Goal: Information Seeking & Learning: Learn about a topic

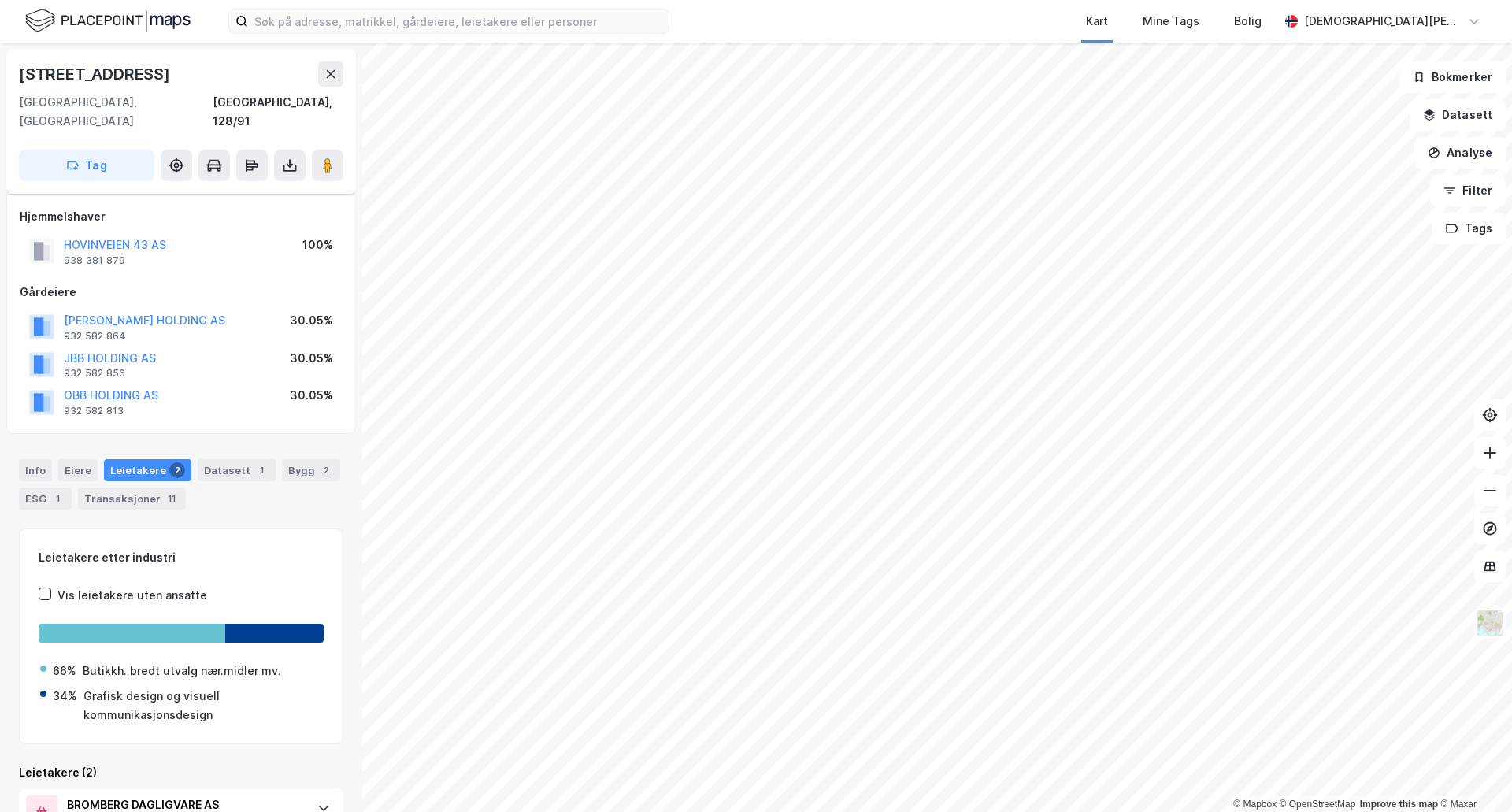
scroll to position [27, 0]
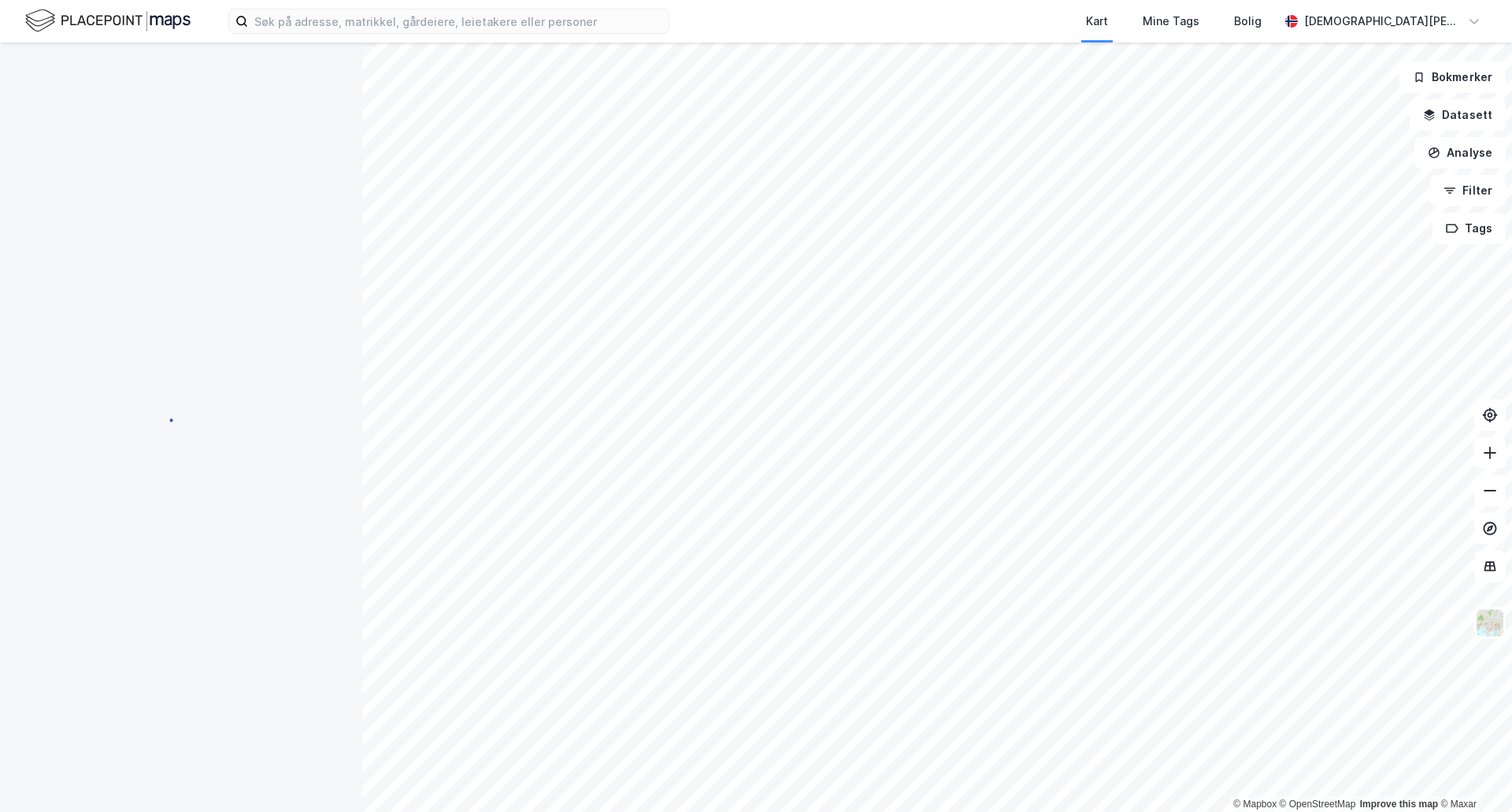
scroll to position [27, 0]
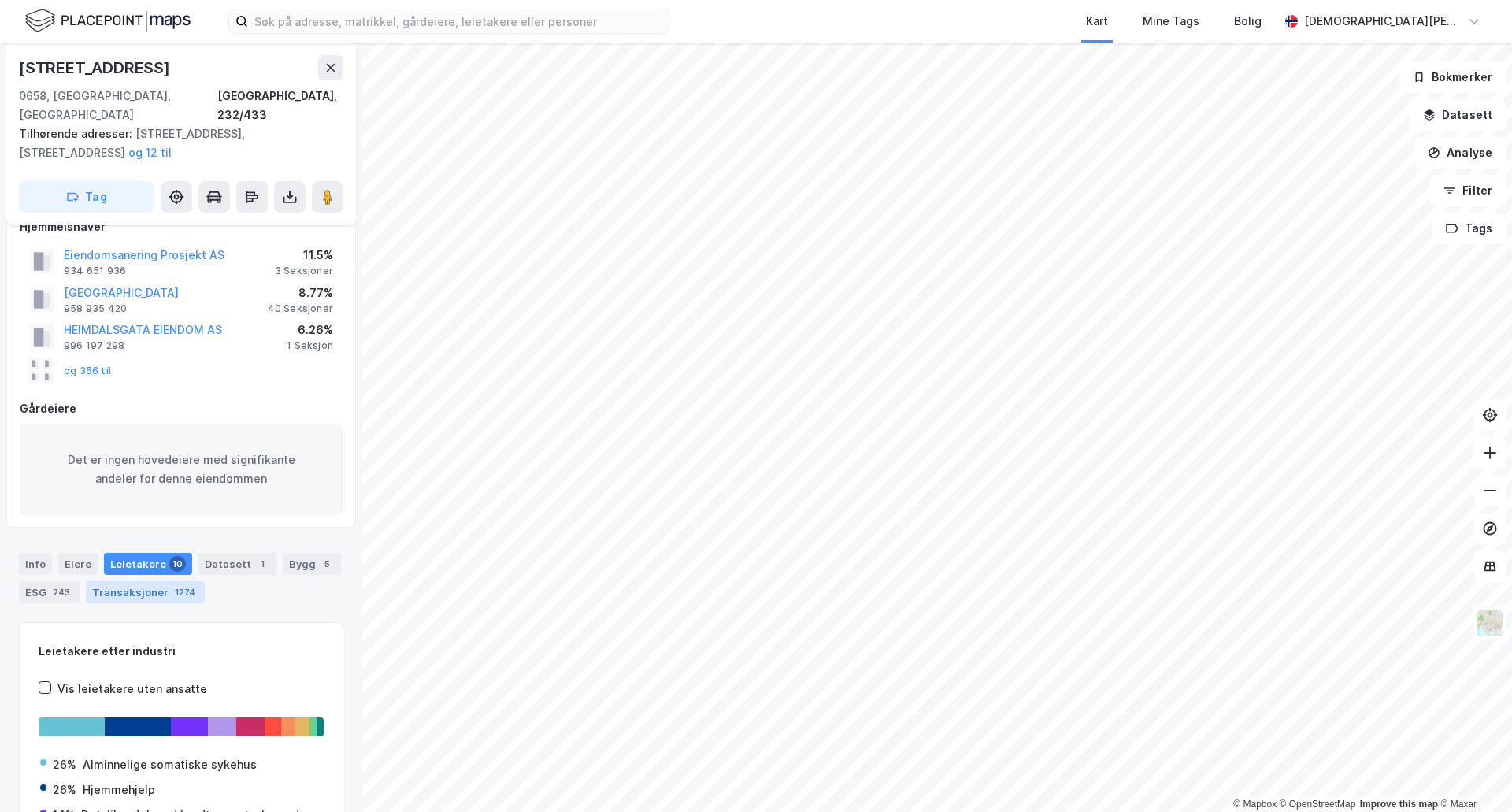
click at [175, 585] on div "1274" at bounding box center [185, 592] width 27 height 16
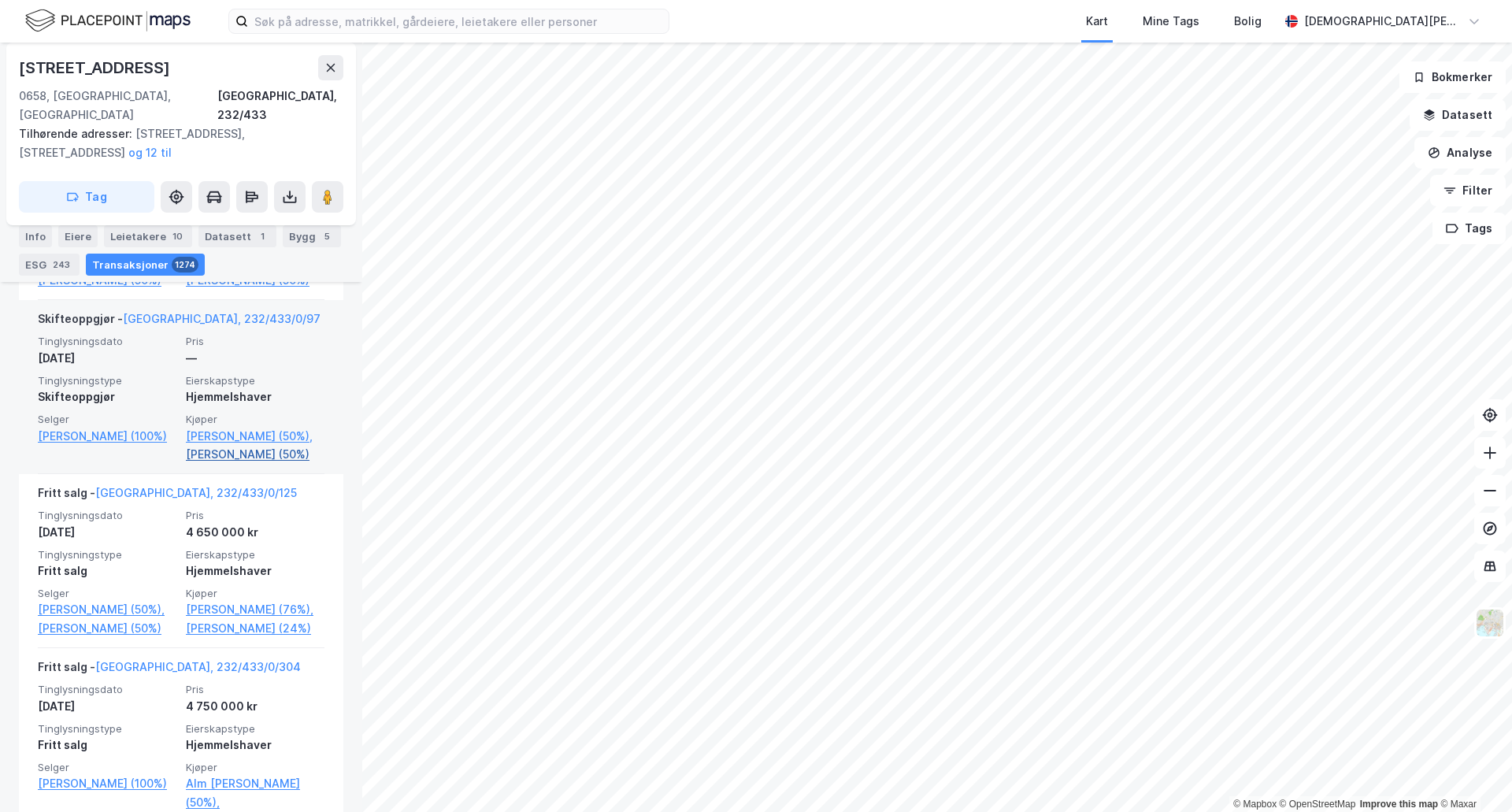
scroll to position [25268, 0]
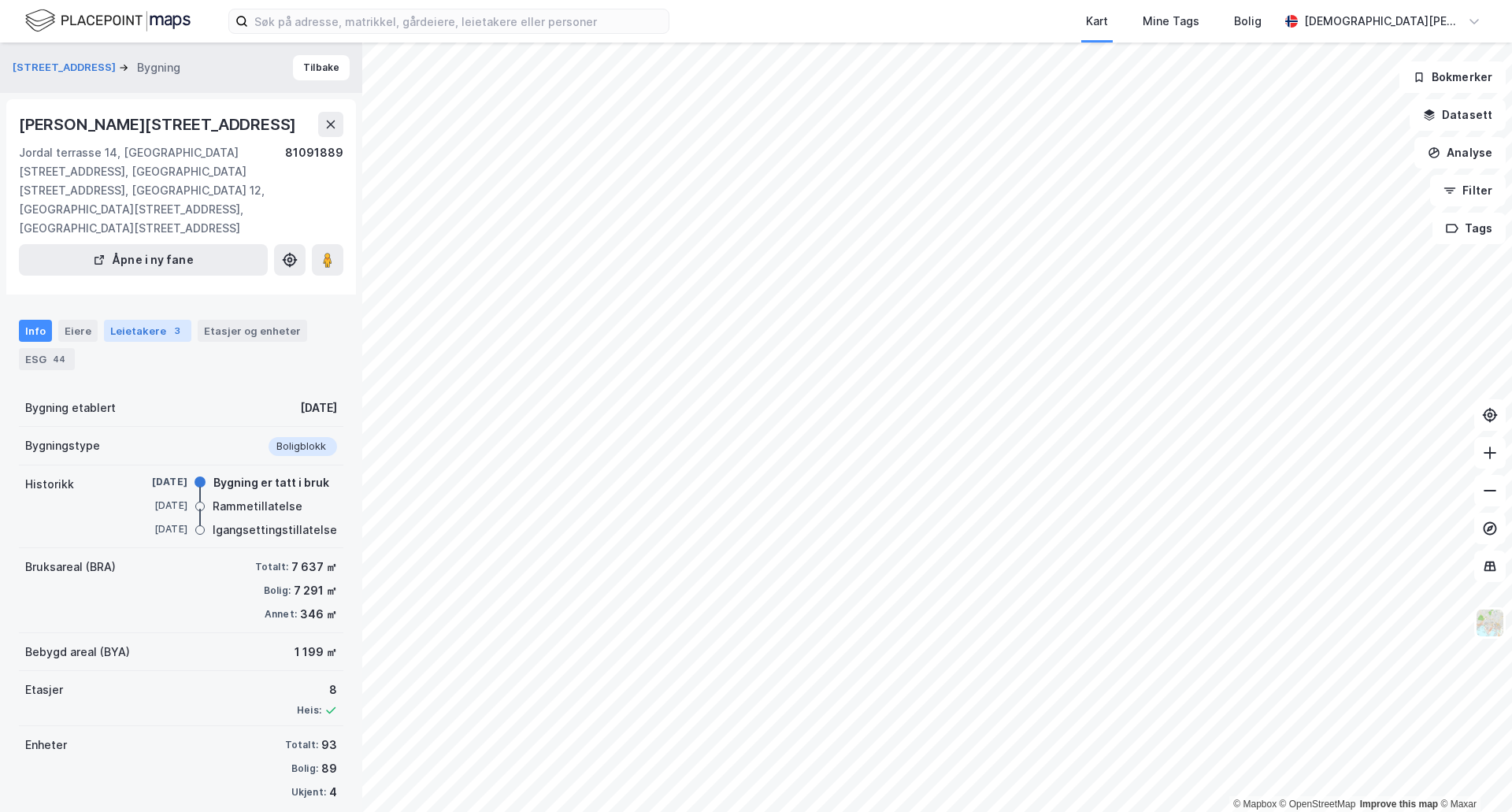
click at [169, 323] on div "3" at bounding box center [176, 330] width 16 height 16
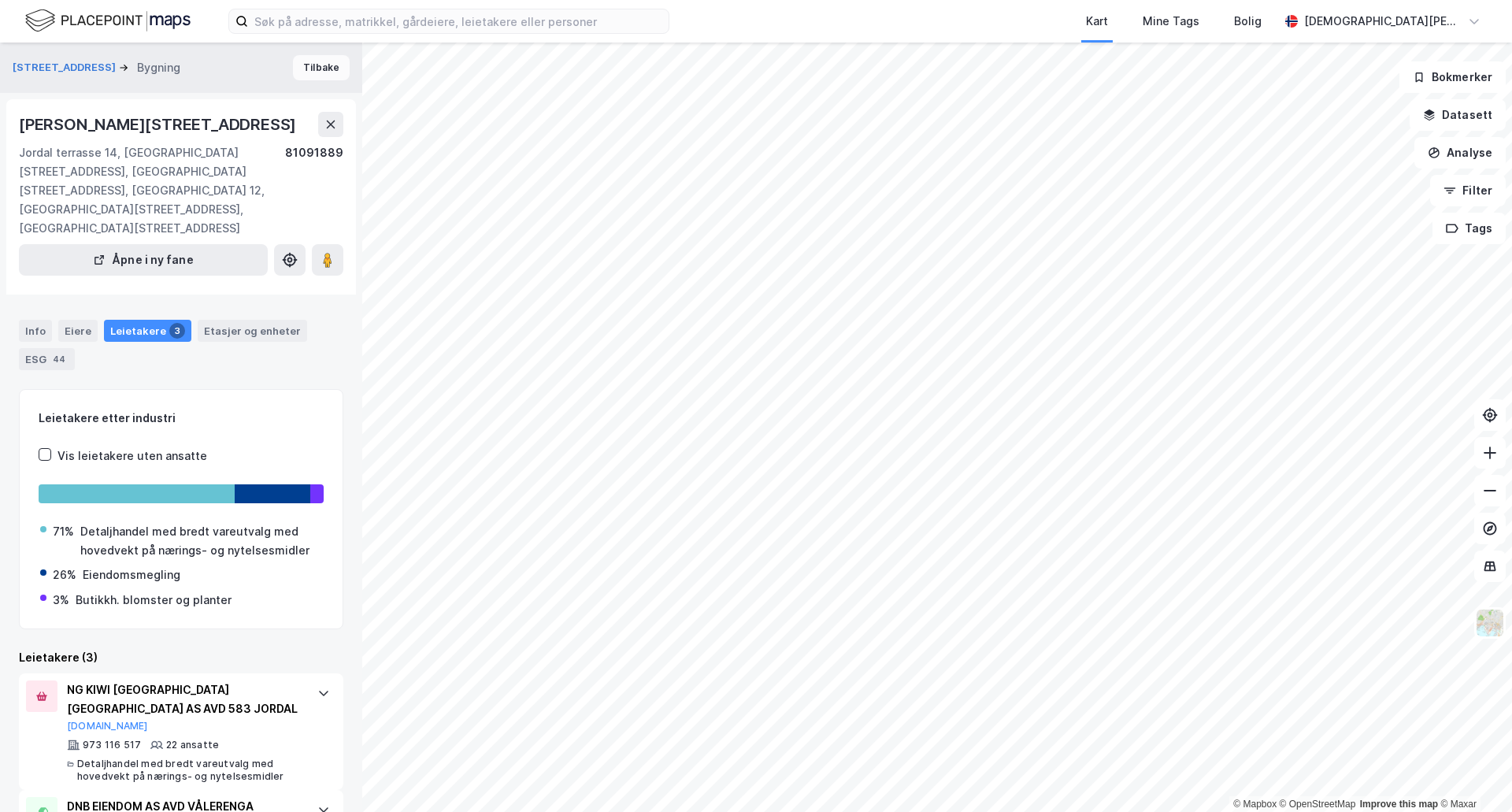
click at [322, 66] on button "Tilbake" at bounding box center [321, 68] width 56 height 25
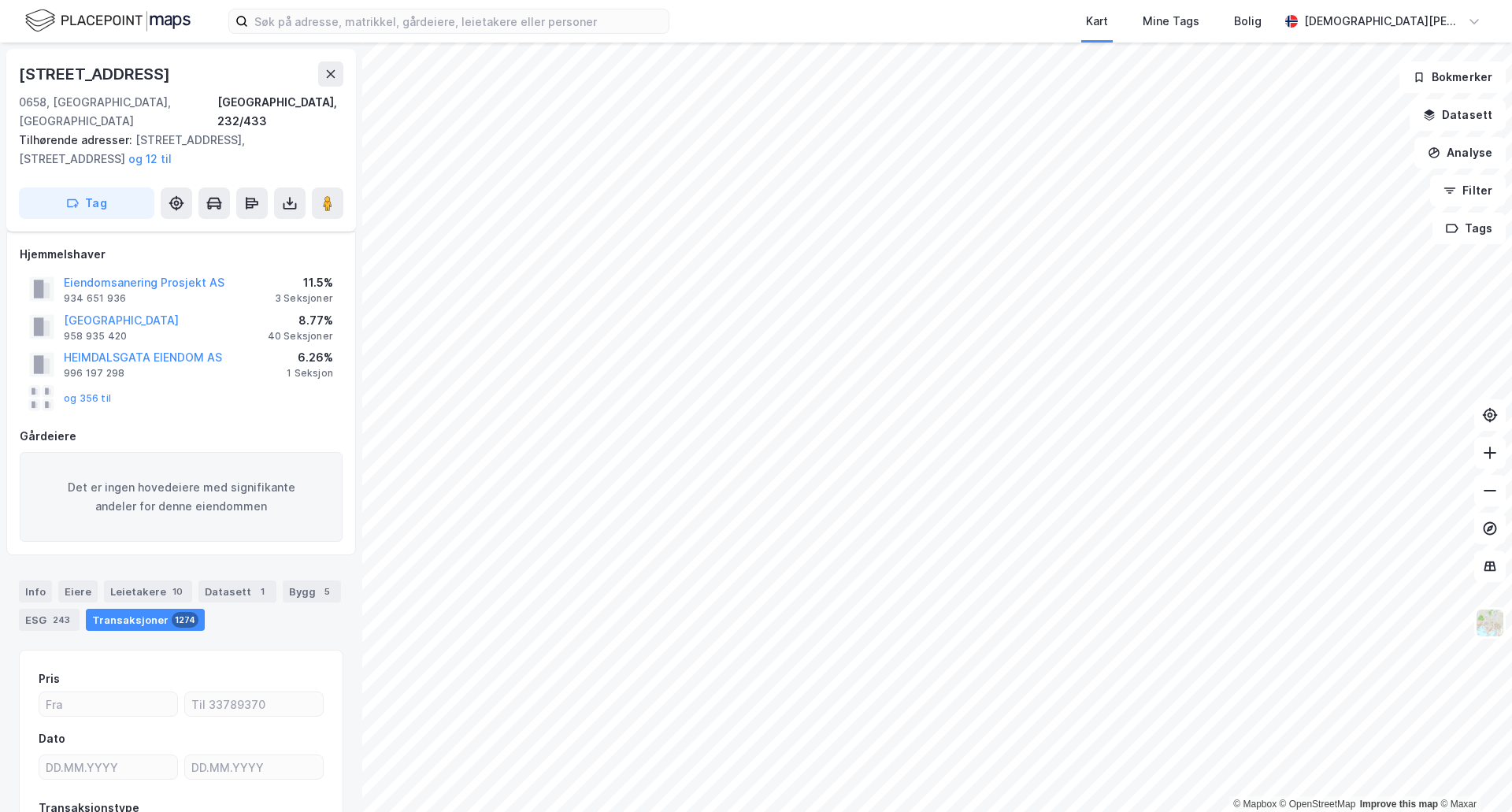
scroll to position [115, 0]
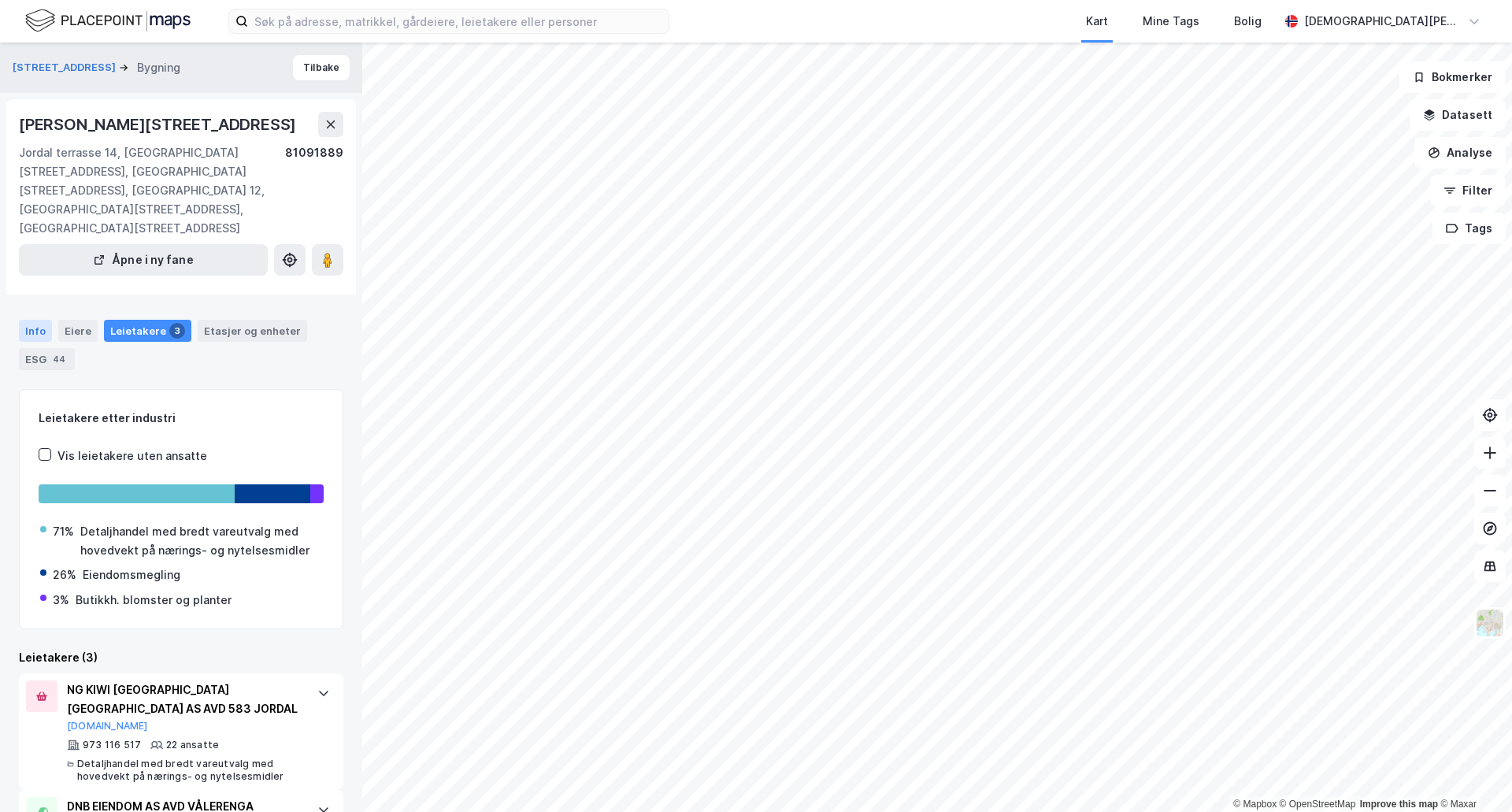
click at [24, 320] on div "Info" at bounding box center [35, 330] width 33 height 22
